Goal: Task Accomplishment & Management: Use online tool/utility

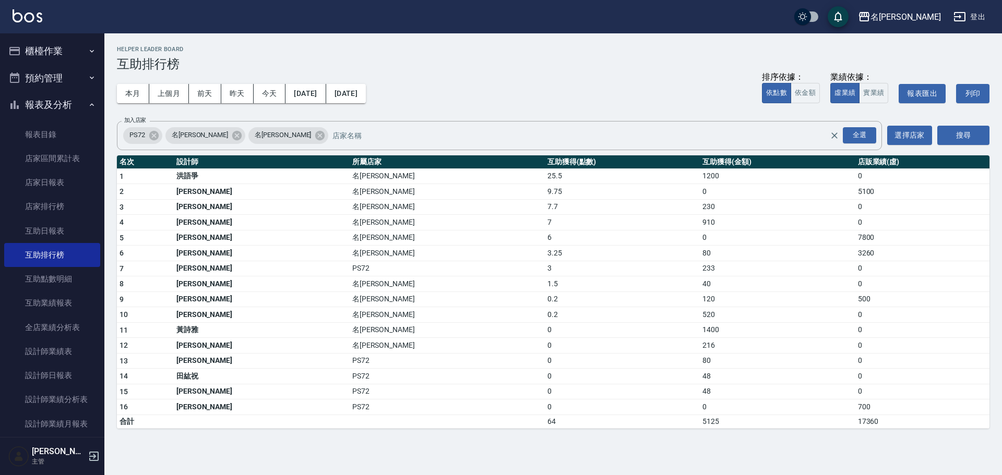
click at [44, 46] on button "櫃檯作業" at bounding box center [52, 51] width 96 height 27
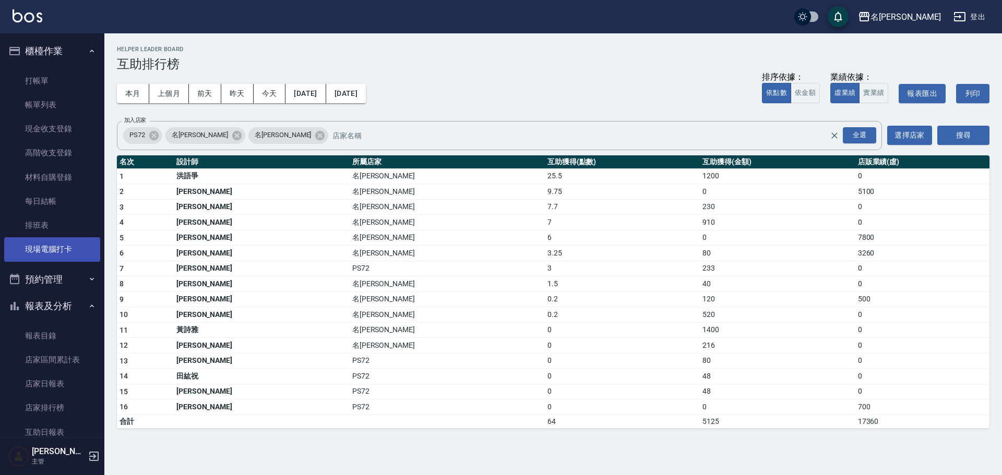
click at [74, 258] on link "現場電腦打卡" at bounding box center [52, 249] width 96 height 24
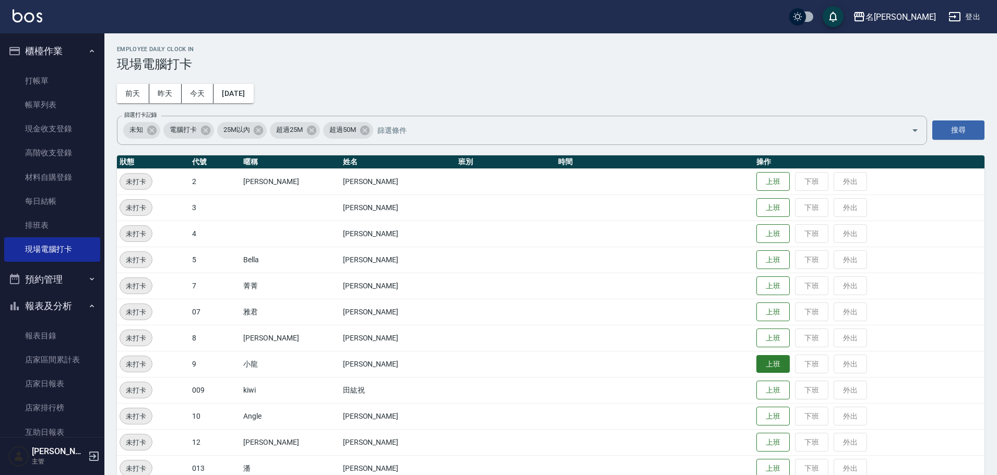
click at [756, 365] on button "上班" at bounding box center [772, 364] width 33 height 18
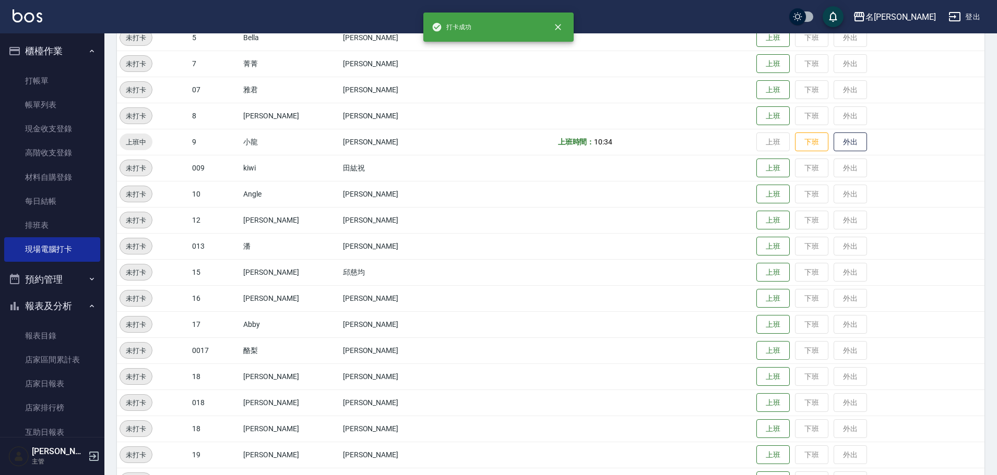
scroll to position [313, 0]
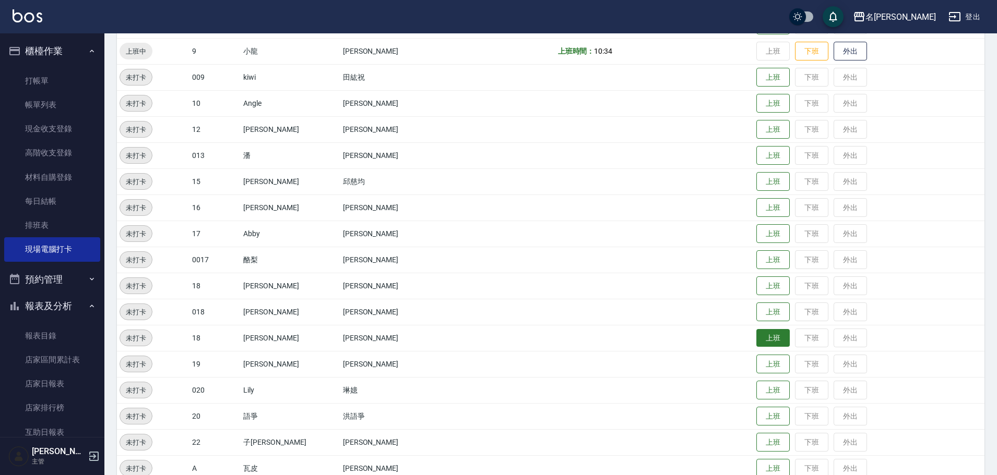
click at [756, 336] on button "上班" at bounding box center [772, 338] width 33 height 18
click at [717, 327] on td "上班時間： 10:34" at bounding box center [654, 338] width 199 height 26
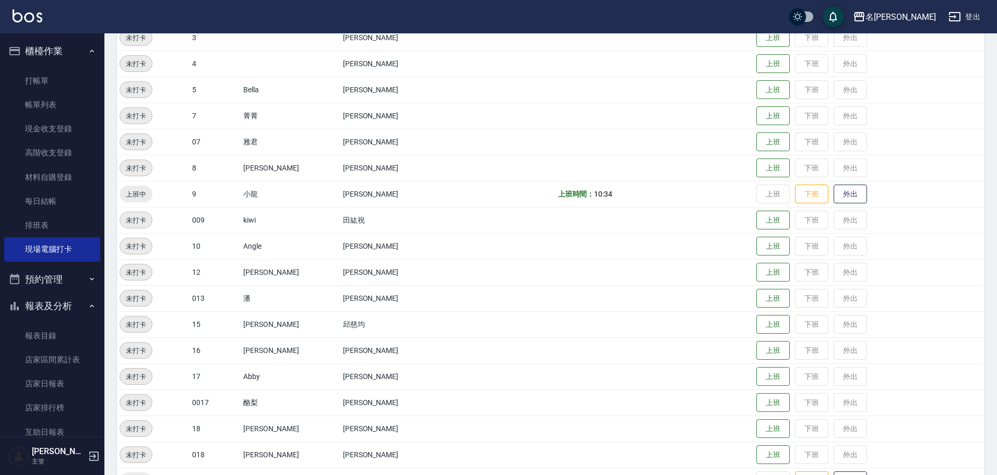
scroll to position [157, 0]
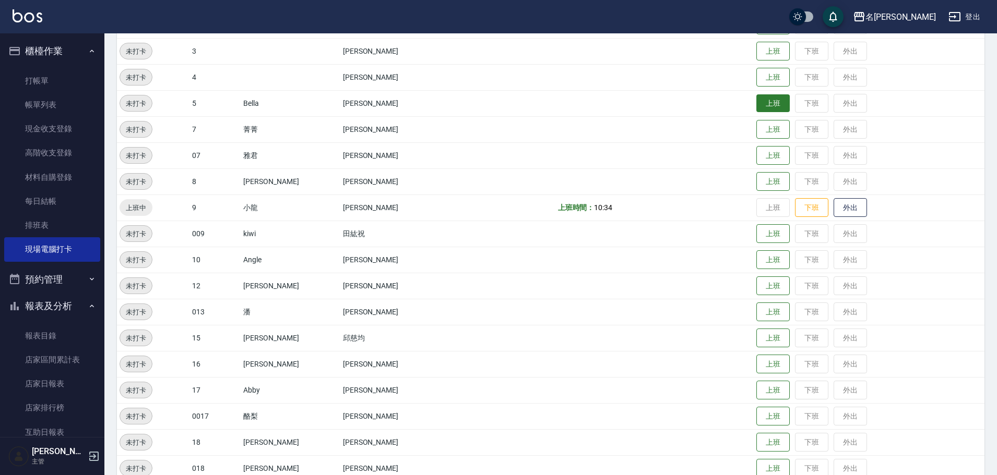
click at [758, 98] on button "上班" at bounding box center [772, 103] width 33 height 18
click at [489, 202] on td at bounding box center [505, 208] width 99 height 26
click at [756, 182] on button "上班" at bounding box center [772, 182] width 33 height 18
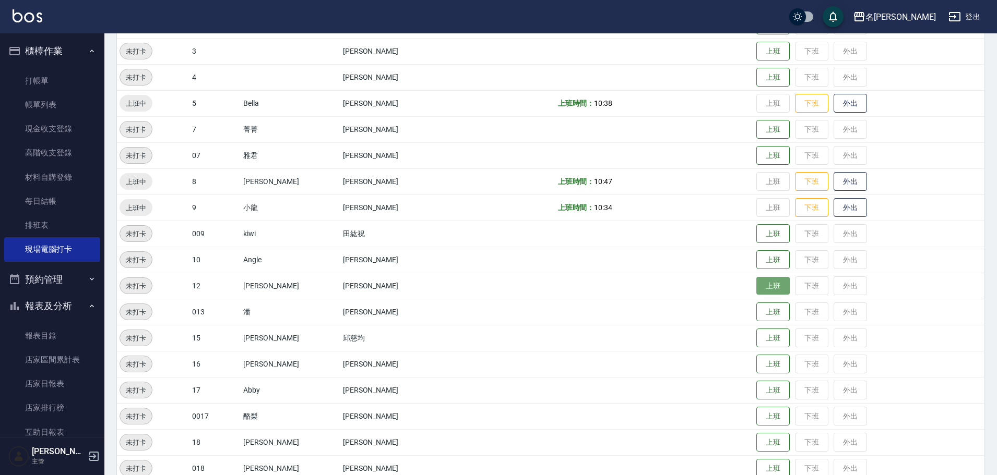
click at [756, 288] on button "上班" at bounding box center [772, 286] width 33 height 18
